Goal: Transaction & Acquisition: Purchase product/service

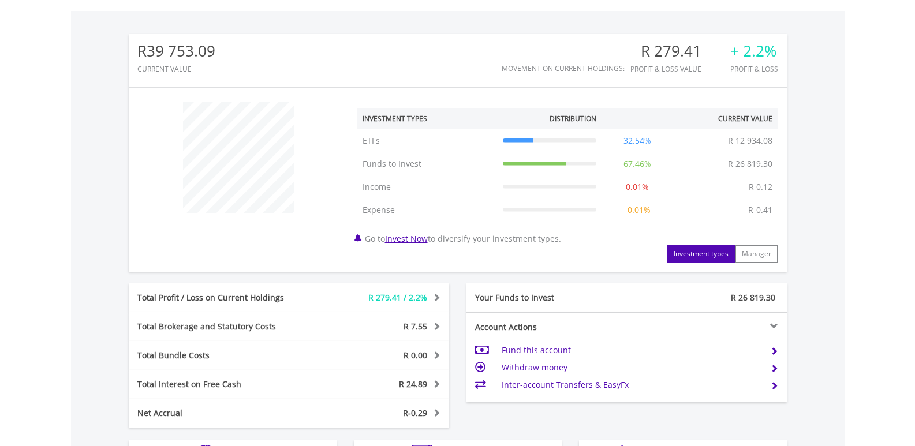
scroll to position [577, 0]
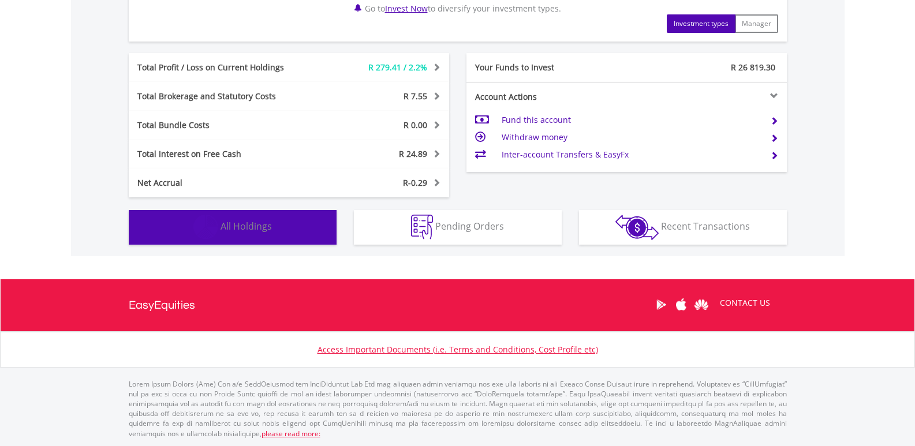
click at [244, 231] on span "All Holdings" at bounding box center [246, 226] width 51 height 13
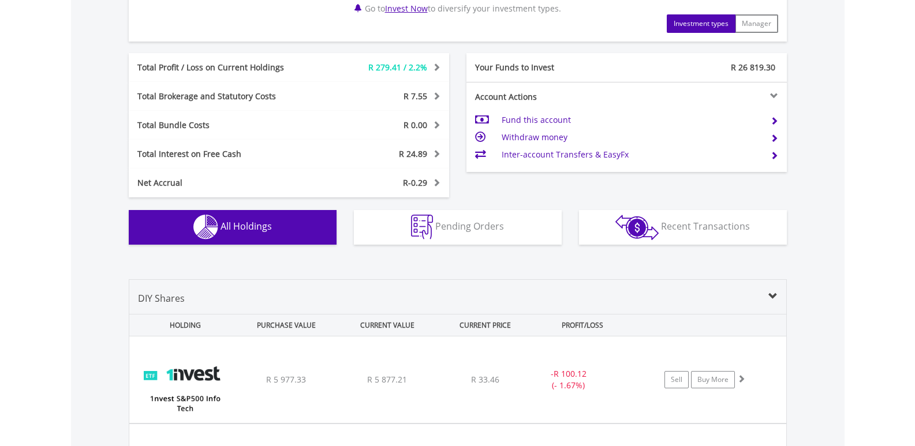
scroll to position [848, 0]
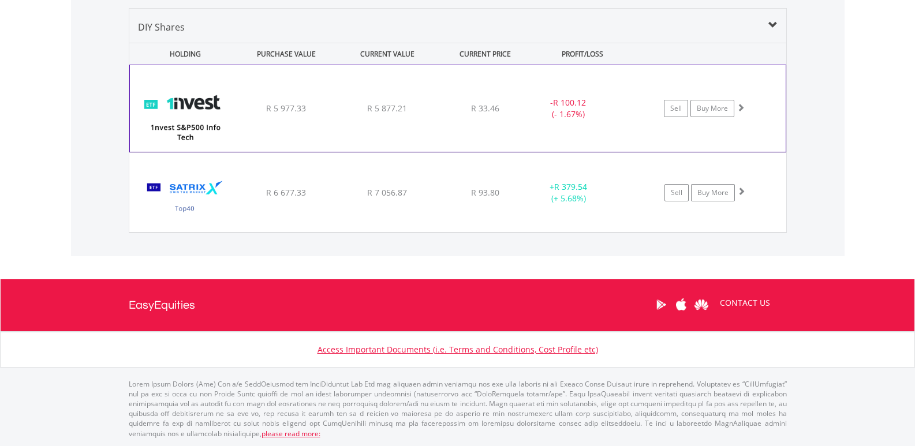
click at [219, 110] on img at bounding box center [185, 114] width 99 height 69
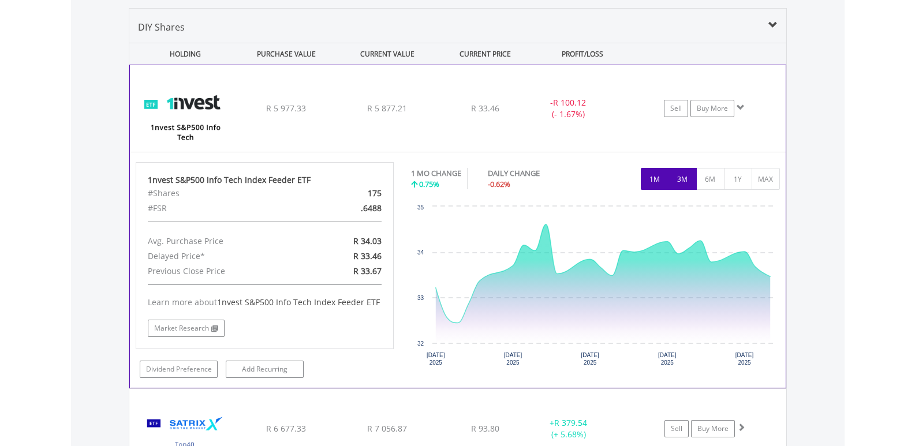
click at [682, 172] on button "3M" at bounding box center [682, 179] width 28 height 22
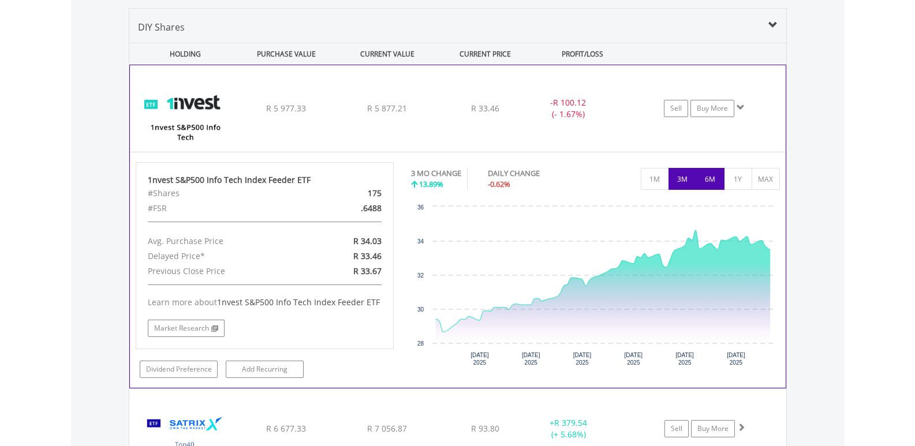
click at [711, 172] on button "6M" at bounding box center [710, 179] width 28 height 22
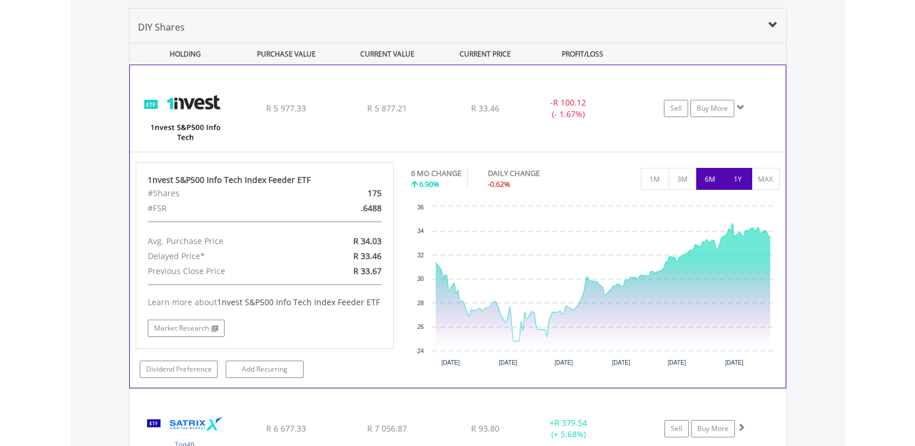
click at [728, 174] on button "1Y" at bounding box center [738, 179] width 28 height 22
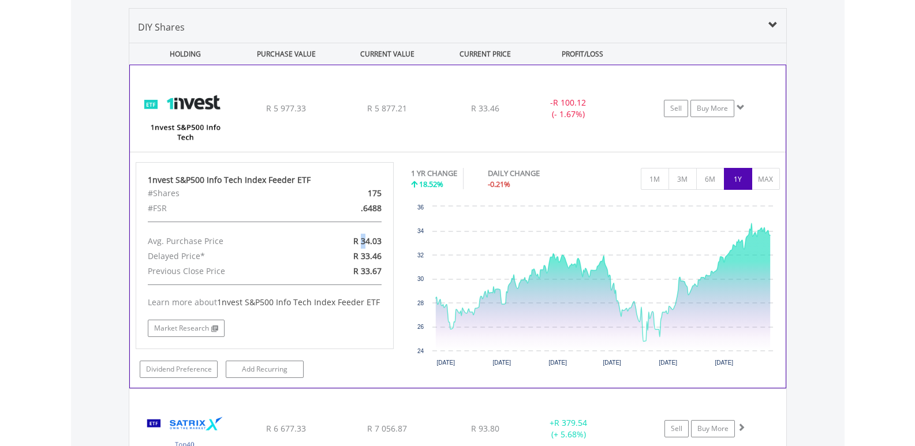
drag, startPoint x: 361, startPoint y: 245, endPoint x: 368, endPoint y: 247, distance: 7.3
click at [368, 247] on div "R 34.03" at bounding box center [349, 241] width 84 height 15
click at [366, 257] on span "R 33.46" at bounding box center [367, 256] width 28 height 11
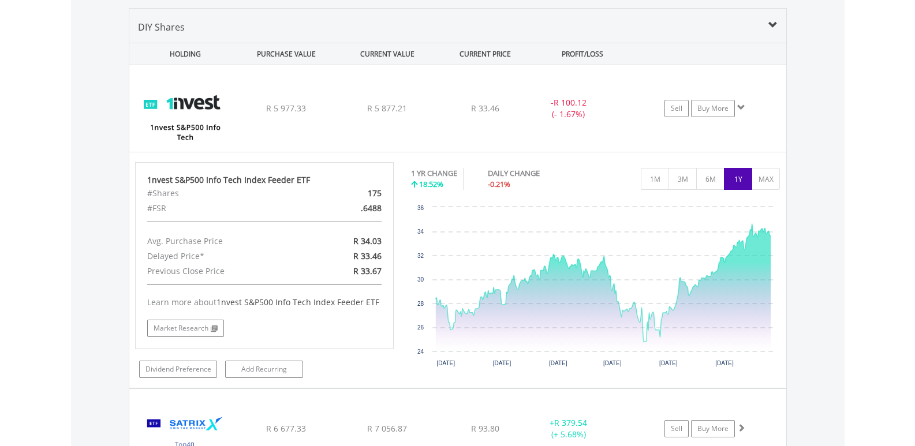
click at [71, 225] on div "Value View Share View DIY Shares HOLDING PURCHASE VALUE CURRENT VALUE CURRENT P…" at bounding box center [458, 238] width 774 height 507
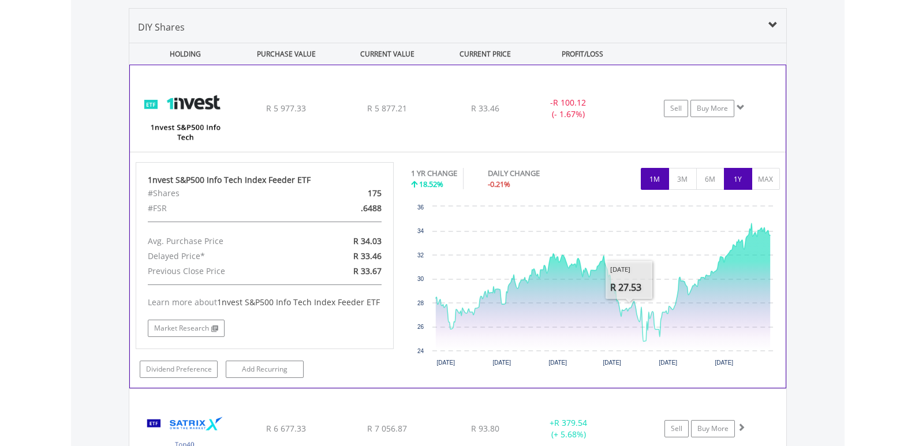
click at [649, 182] on button "1M" at bounding box center [655, 179] width 28 height 22
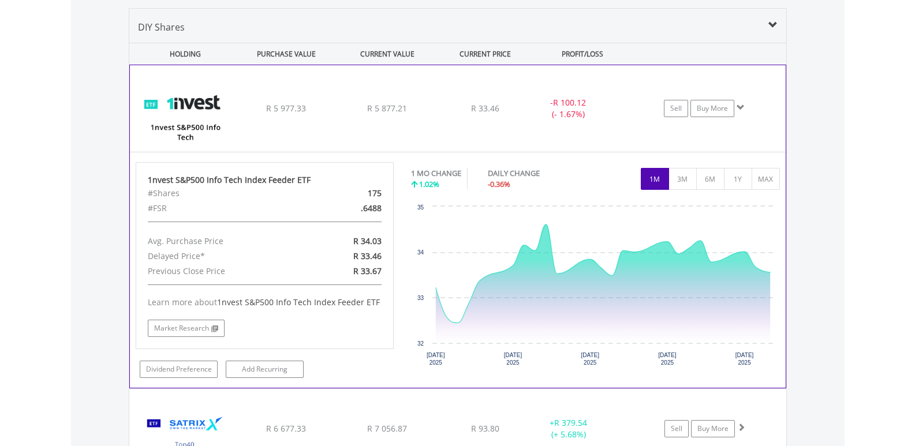
click at [739, 103] on span at bounding box center [741, 107] width 8 height 8
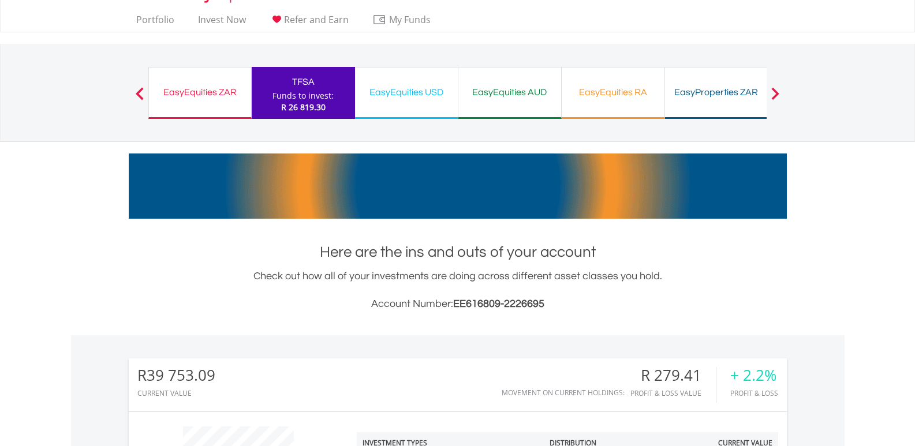
scroll to position [0, 0]
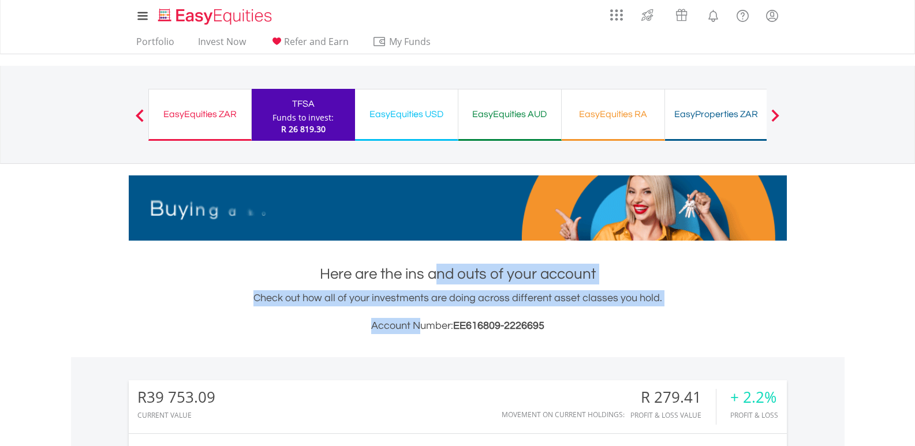
drag, startPoint x: 423, startPoint y: 298, endPoint x: 419, endPoint y: 317, distance: 19.5
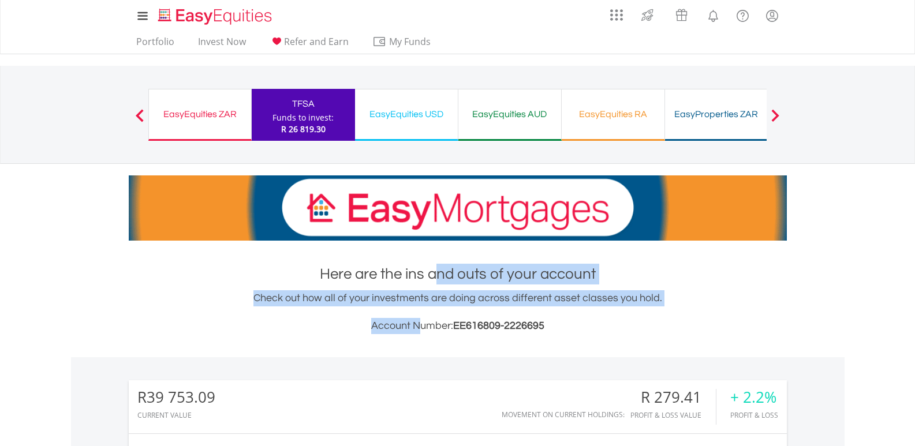
click at [420, 311] on div "Here are the ins and outs of your account Check out how all of your investments…" at bounding box center [458, 299] width 658 height 70
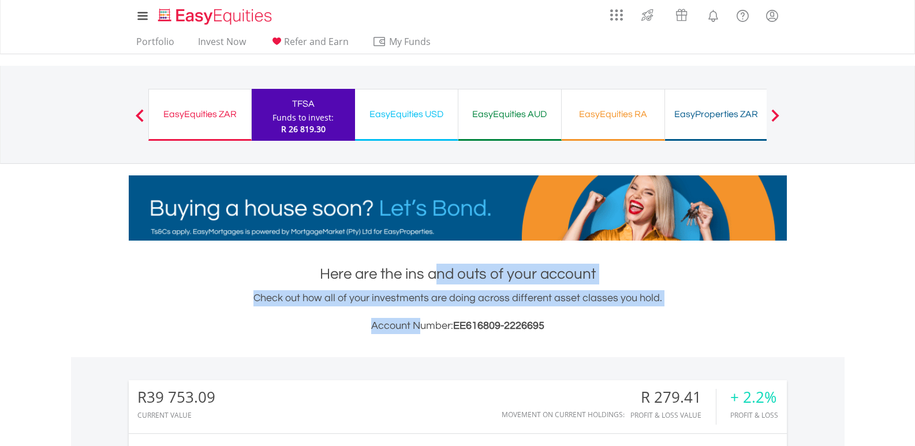
click at [419, 317] on div "Check out how all of your investments are doing across different asset classes …" at bounding box center [458, 312] width 658 height 44
drag, startPoint x: 413, startPoint y: 321, endPoint x: 428, endPoint y: 277, distance: 46.6
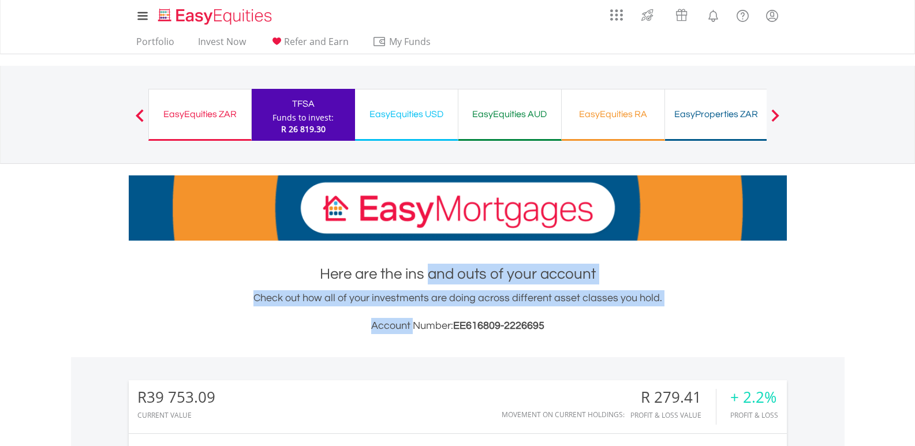
click at [428, 277] on div "Here are the ins and outs of your account Check out how all of your investments…" at bounding box center [458, 299] width 658 height 70
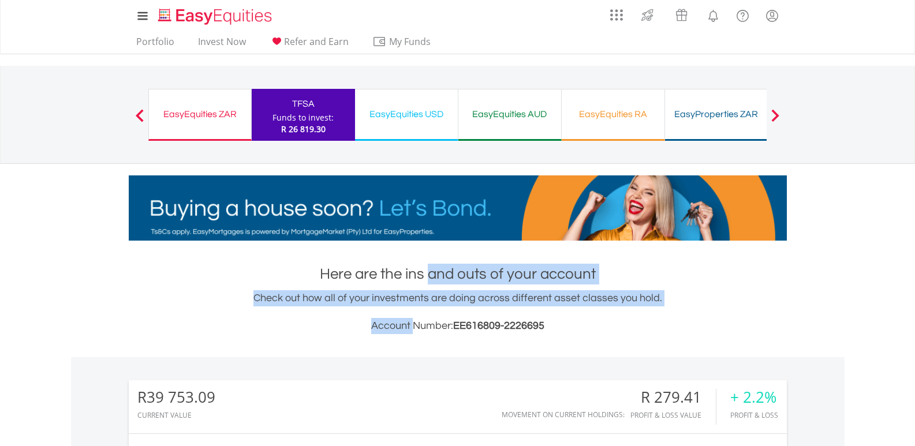
click at [428, 279] on h1 "Here are the ins and outs of your account" at bounding box center [458, 274] width 658 height 21
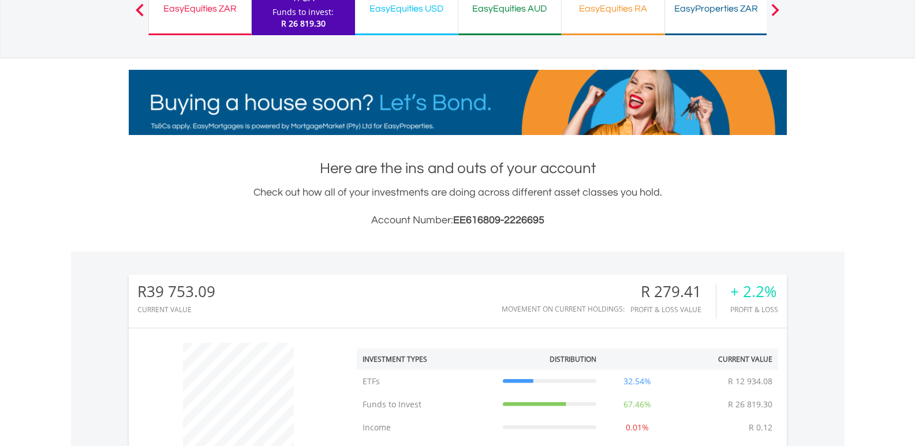
scroll to position [289, 0]
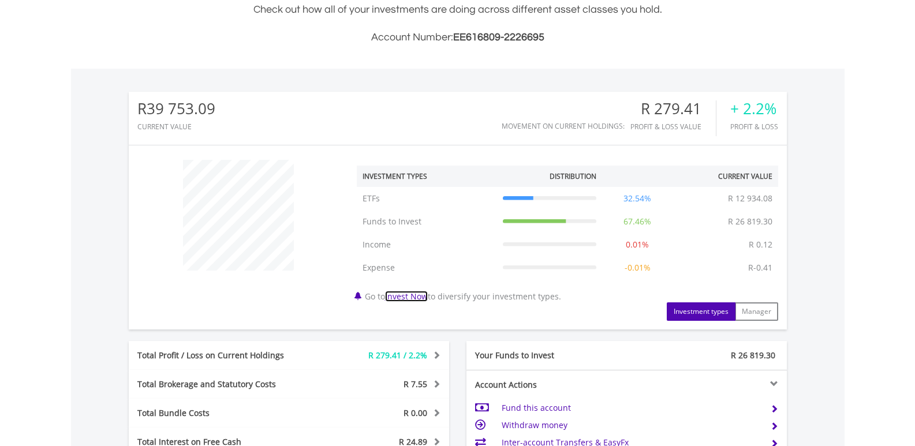
click at [414, 296] on link "Invest Now" at bounding box center [406, 296] width 43 height 11
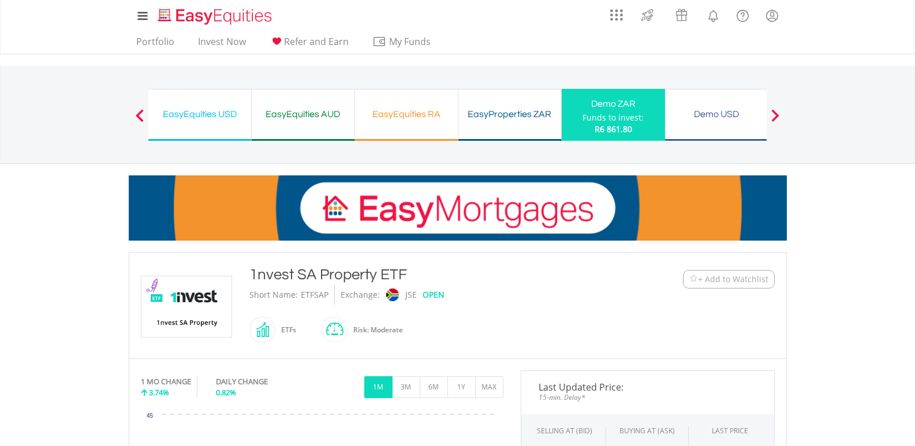
scroll to position [231, 0]
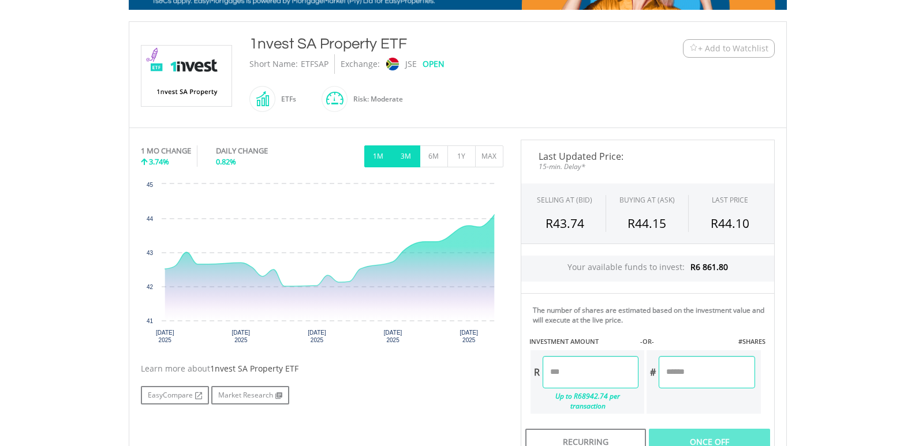
click at [408, 148] on button "3M" at bounding box center [406, 156] width 28 height 22
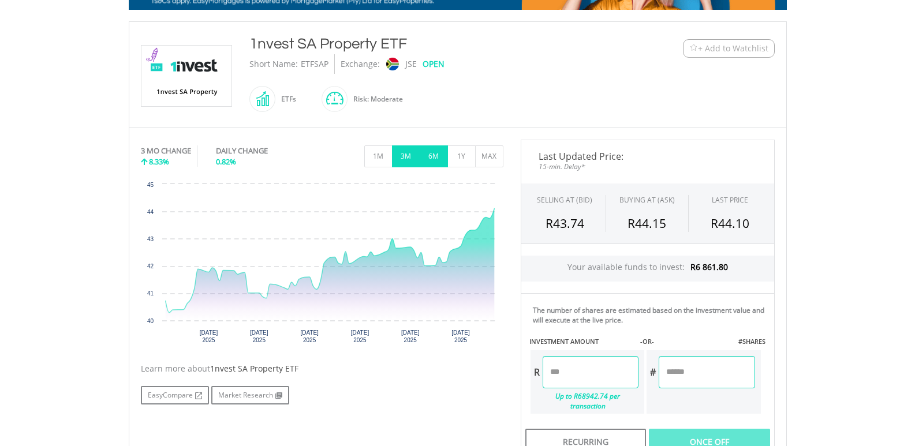
click at [432, 154] on button "6M" at bounding box center [434, 156] width 28 height 22
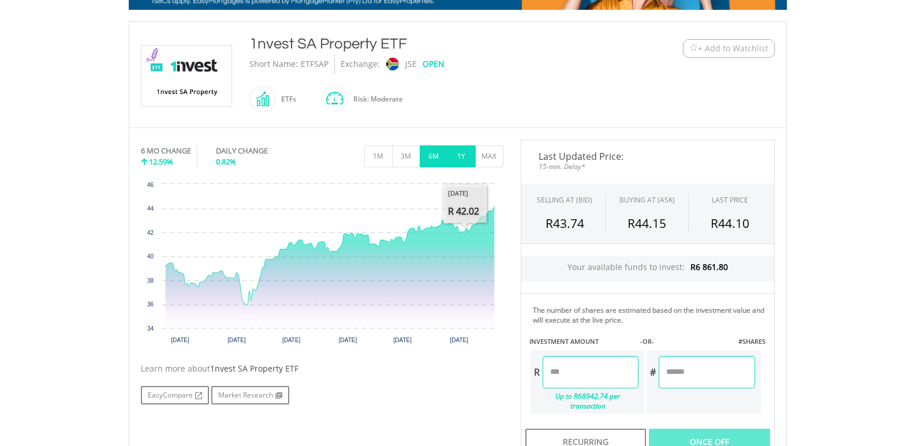
click at [467, 158] on button "1Y" at bounding box center [461, 156] width 28 height 22
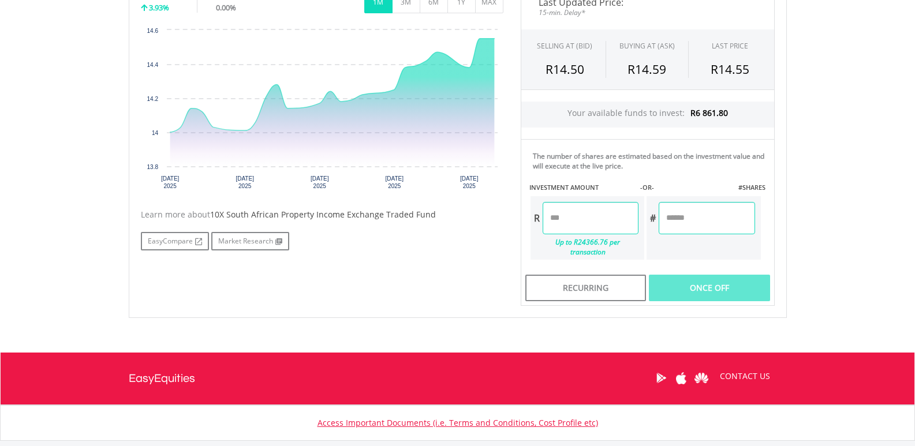
scroll to position [296, 0]
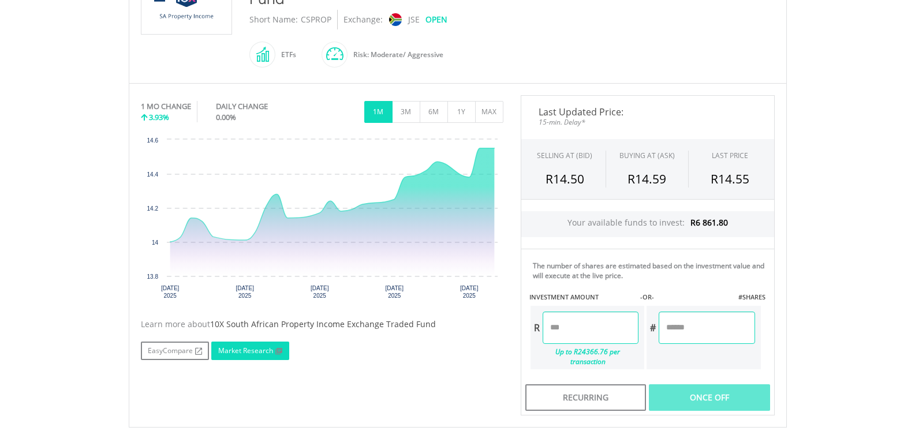
click at [275, 348] on span at bounding box center [277, 351] width 9 height 7
click at [95, 352] on body "My Investments Invest Now New Listings Sell My Recurring Investments Pending Or…" at bounding box center [457, 171] width 915 height 935
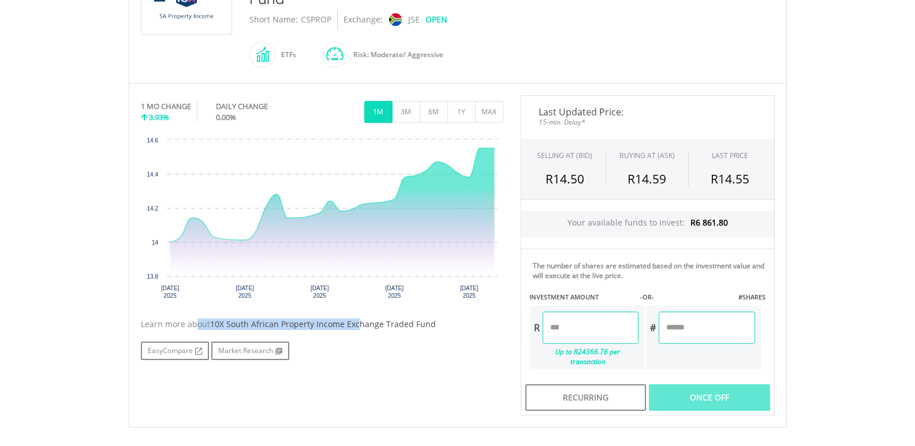
drag, startPoint x: 162, startPoint y: 324, endPoint x: 378, endPoint y: 325, distance: 215.3
click at [374, 325] on div "Learn more about 10X South African Property Income Exchange Traded Fund" at bounding box center [322, 325] width 363 height 12
click at [378, 325] on span "10X South African Property Income Exchange Traded Fund" at bounding box center [323, 324] width 226 height 11
drag, startPoint x: 211, startPoint y: 326, endPoint x: 450, endPoint y: 325, distance: 239.0
click at [450, 325] on div "Learn more about 10X South African Property Income Exchange Traded Fund" at bounding box center [322, 325] width 363 height 12
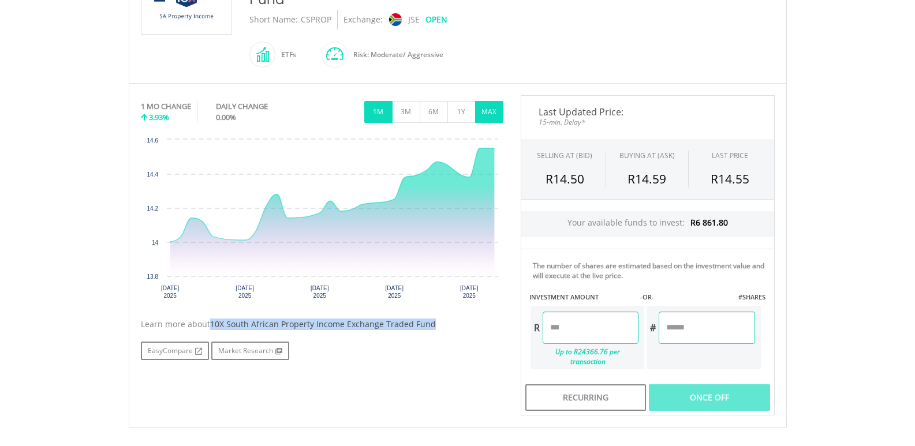
click at [485, 107] on button "MAX" at bounding box center [489, 112] width 28 height 22
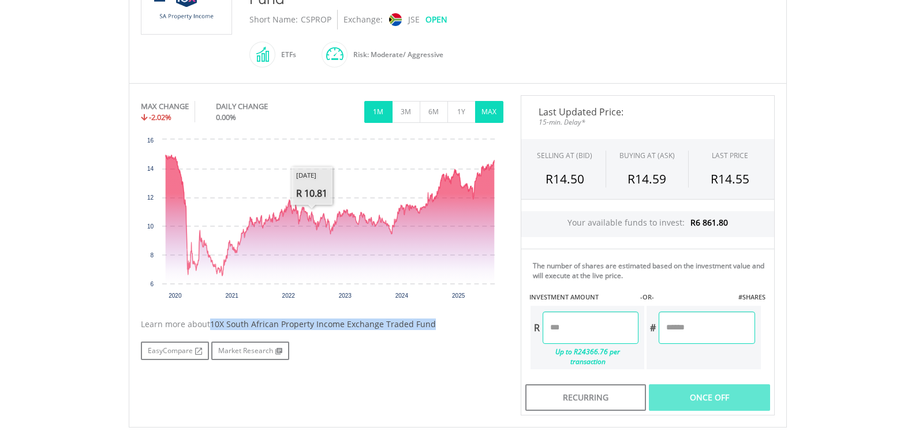
click at [387, 104] on button "1M" at bounding box center [378, 112] width 28 height 22
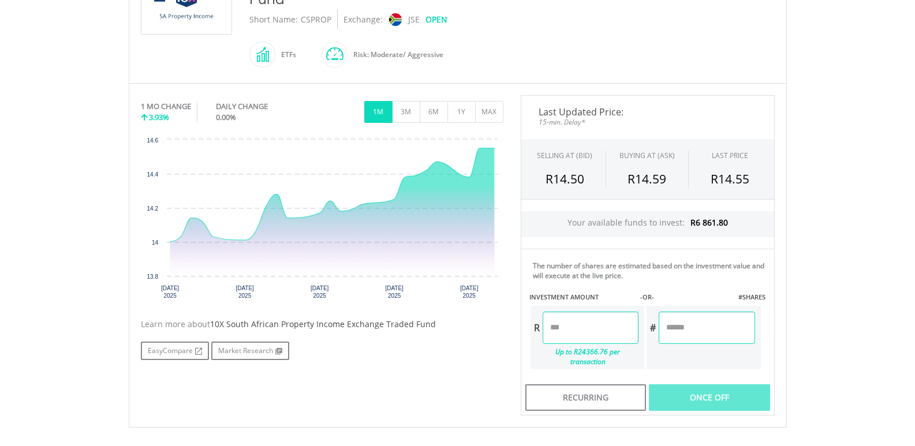
drag, startPoint x: 795, startPoint y: 43, endPoint x: 769, endPoint y: 36, distance: 27.4
click at [790, 40] on body "My Investments Invest Now New Listings Sell My Recurring Investments Pending Or…" at bounding box center [457, 171] width 915 height 935
